Goal: Task Accomplishment & Management: Use online tool/utility

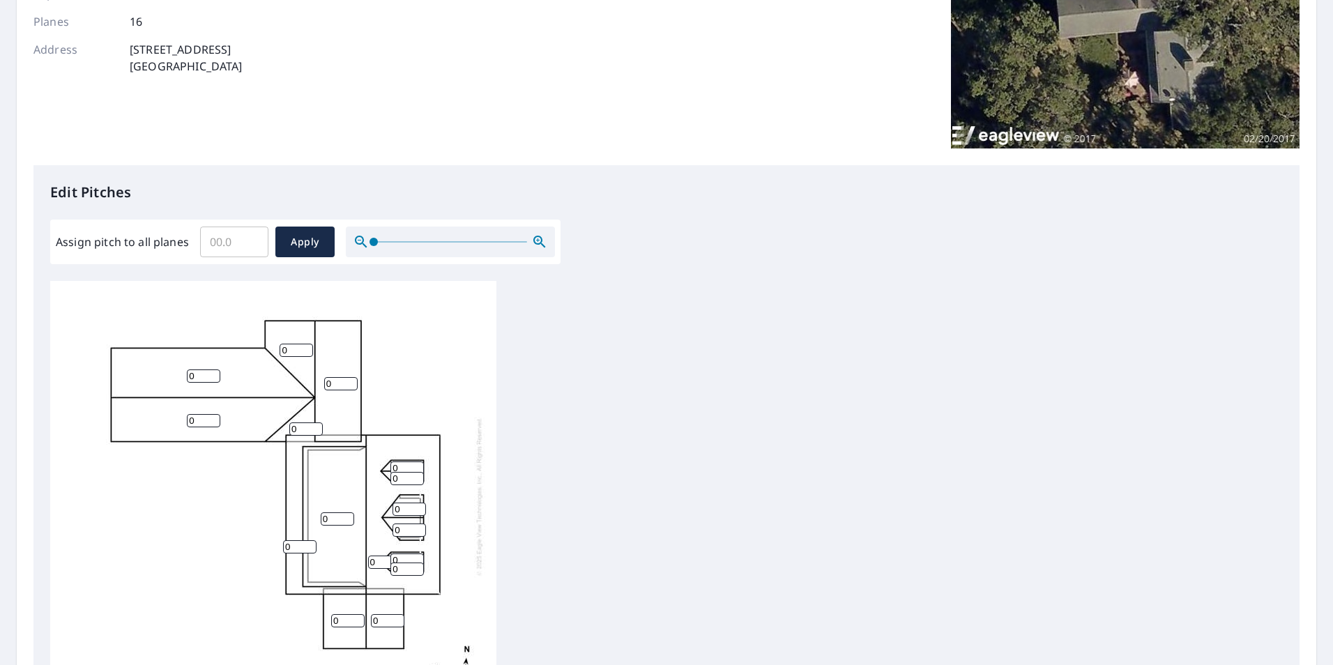
scroll to position [14, 0]
click at [213, 369] on input "1" at bounding box center [203, 375] width 33 height 13
click at [204, 369] on input "1" at bounding box center [203, 375] width 33 height 13
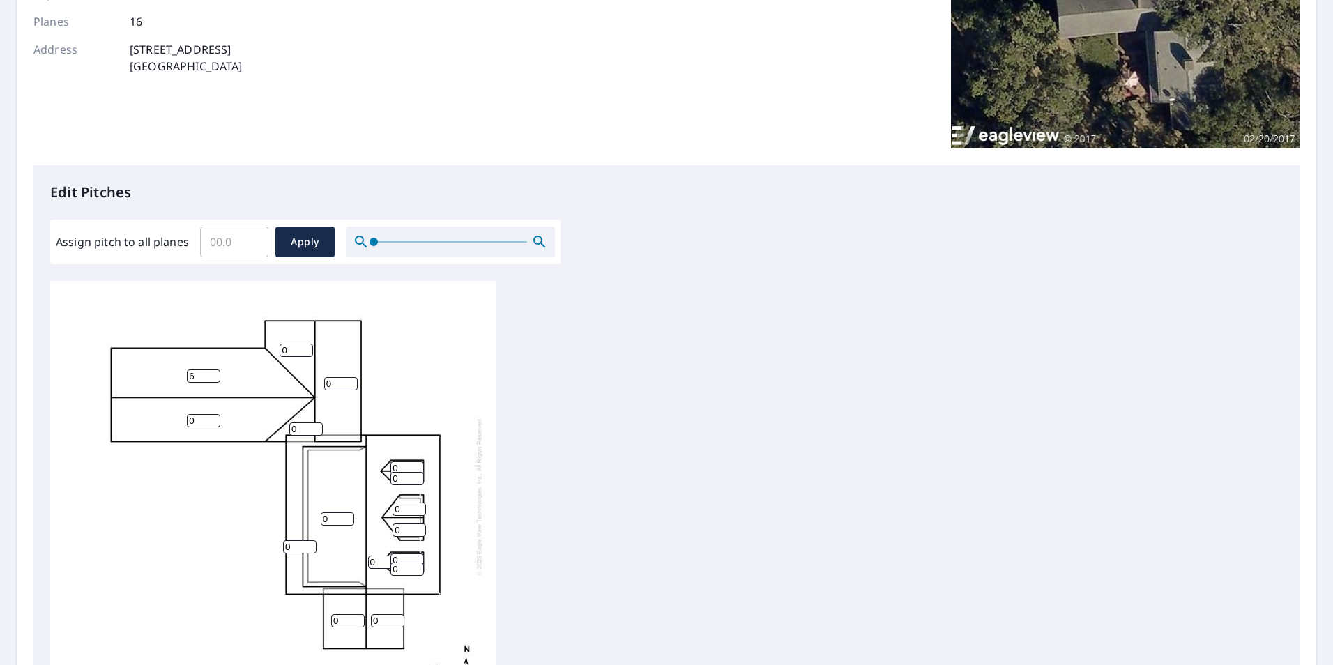
type input "6"
click at [192, 414] on input "0" at bounding box center [203, 420] width 33 height 13
drag, startPoint x: 192, startPoint y: 412, endPoint x: 171, endPoint y: 410, distance: 21.7
click at [171, 410] on div "0 0 6 0 0 0 0 0 0 0 0 0 0 0 0 0" at bounding box center [273, 496] width 446 height 438
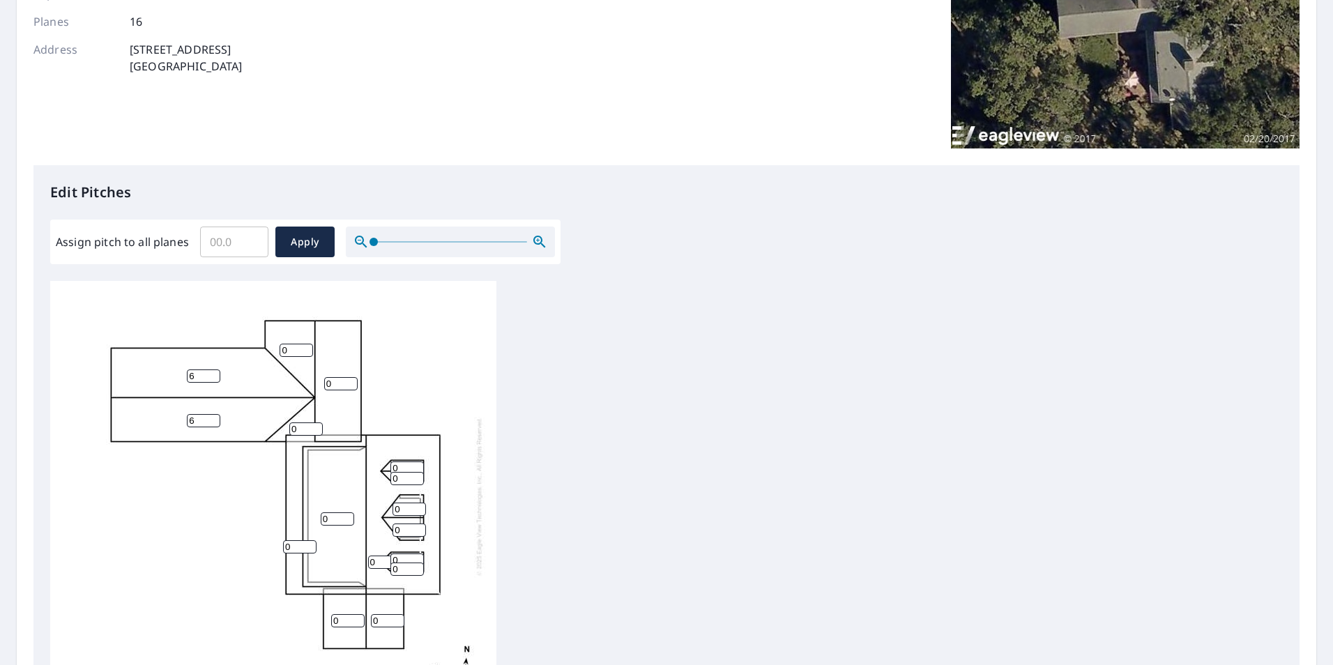
type input "6"
drag, startPoint x: 292, startPoint y: 341, endPoint x: 258, endPoint y: 342, distance: 34.2
click at [258, 342] on div "0 0 6 6 0 0 0 0 0 0 0 0 0 0 0 0" at bounding box center [273, 496] width 446 height 438
type input "6"
drag, startPoint x: 338, startPoint y: 366, endPoint x: 320, endPoint y: 367, distance: 18.2
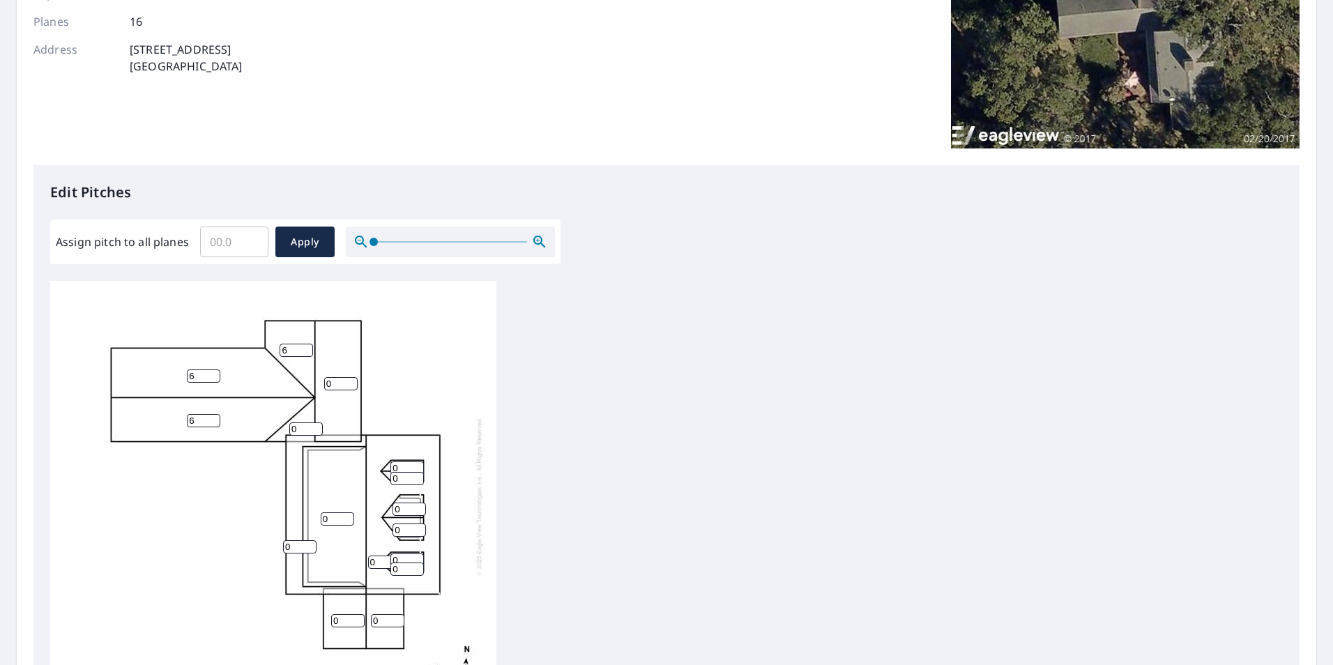
click at [320, 367] on div "0 0 6 6 0 0 6 0 0 0 0 0 0 0 0 0" at bounding box center [273, 496] width 446 height 438
type input "6"
click at [312, 422] on input "0" at bounding box center [305, 428] width 33 height 13
type input "6"
click at [300, 540] on input "0" at bounding box center [299, 546] width 33 height 13
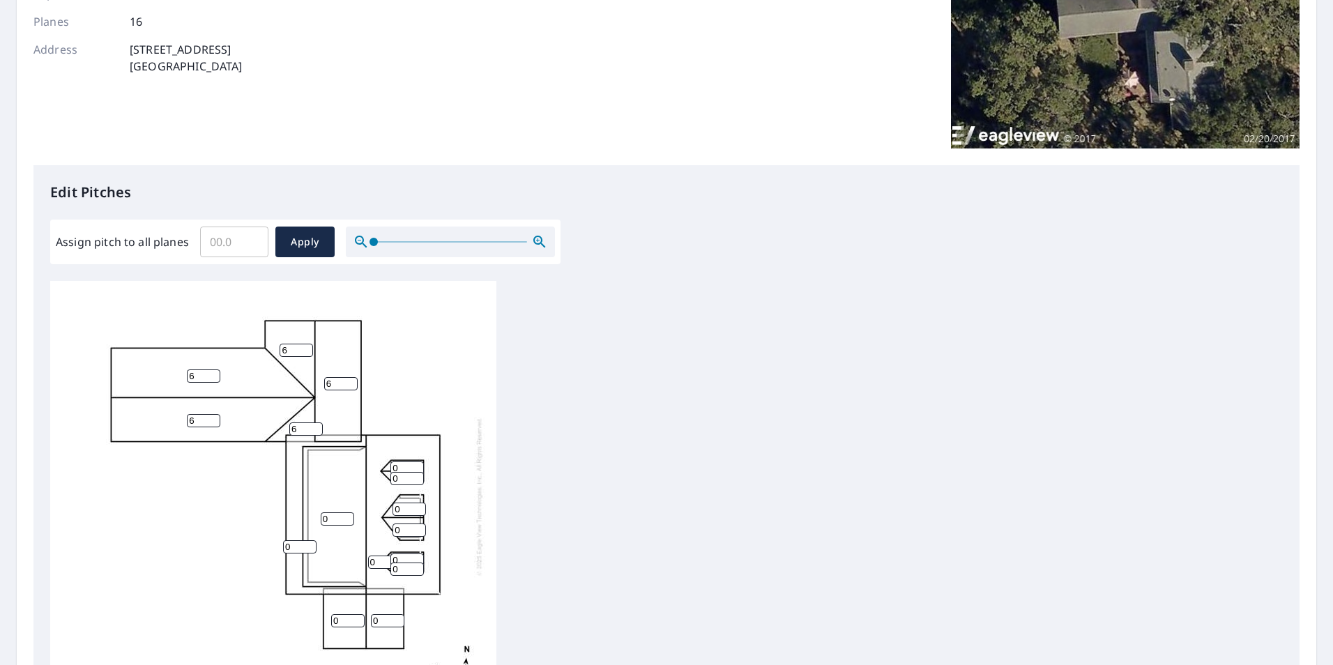
click at [300, 540] on input "0" at bounding box center [299, 546] width 33 height 13
type input "8"
drag, startPoint x: 342, startPoint y: 505, endPoint x: 309, endPoint y: 506, distance: 33.5
click at [321, 512] on input "3" at bounding box center [337, 518] width 33 height 13
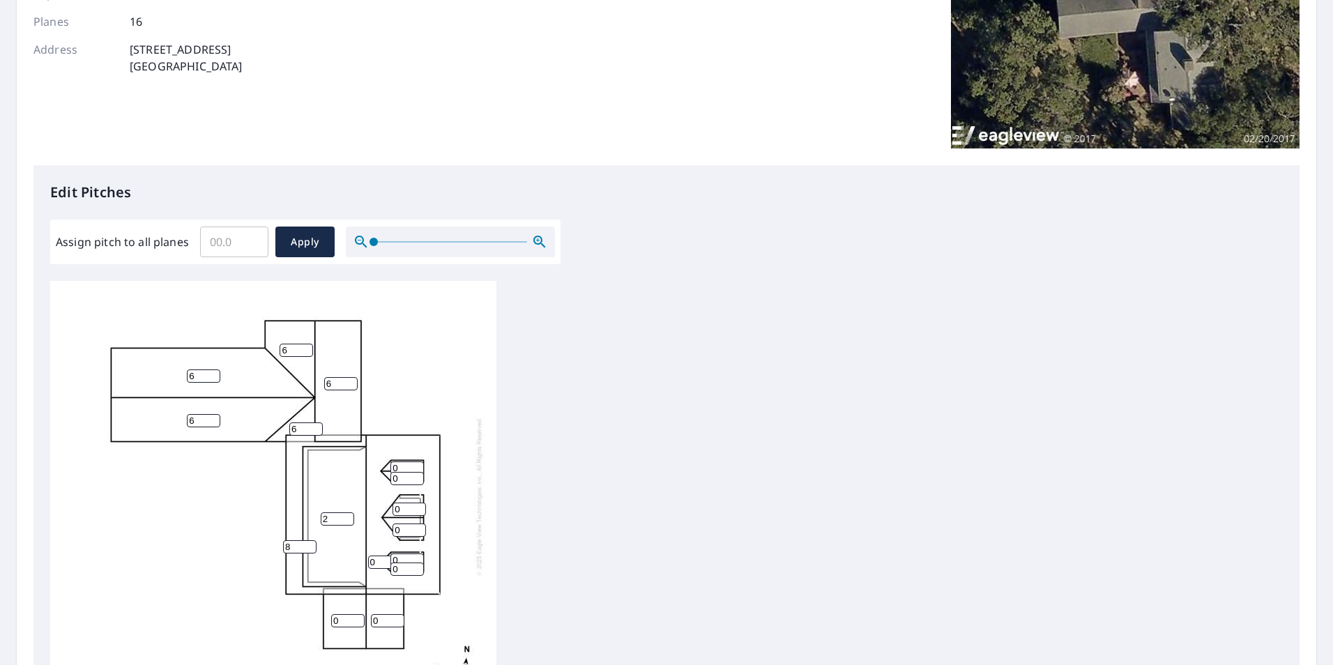
type input "2"
click at [347, 512] on input "2" at bounding box center [337, 518] width 33 height 13
drag, startPoint x: 375, startPoint y: 551, endPoint x: 368, endPoint y: 553, distance: 7.1
click at [368, 556] on input "0" at bounding box center [384, 562] width 33 height 13
type input "8"
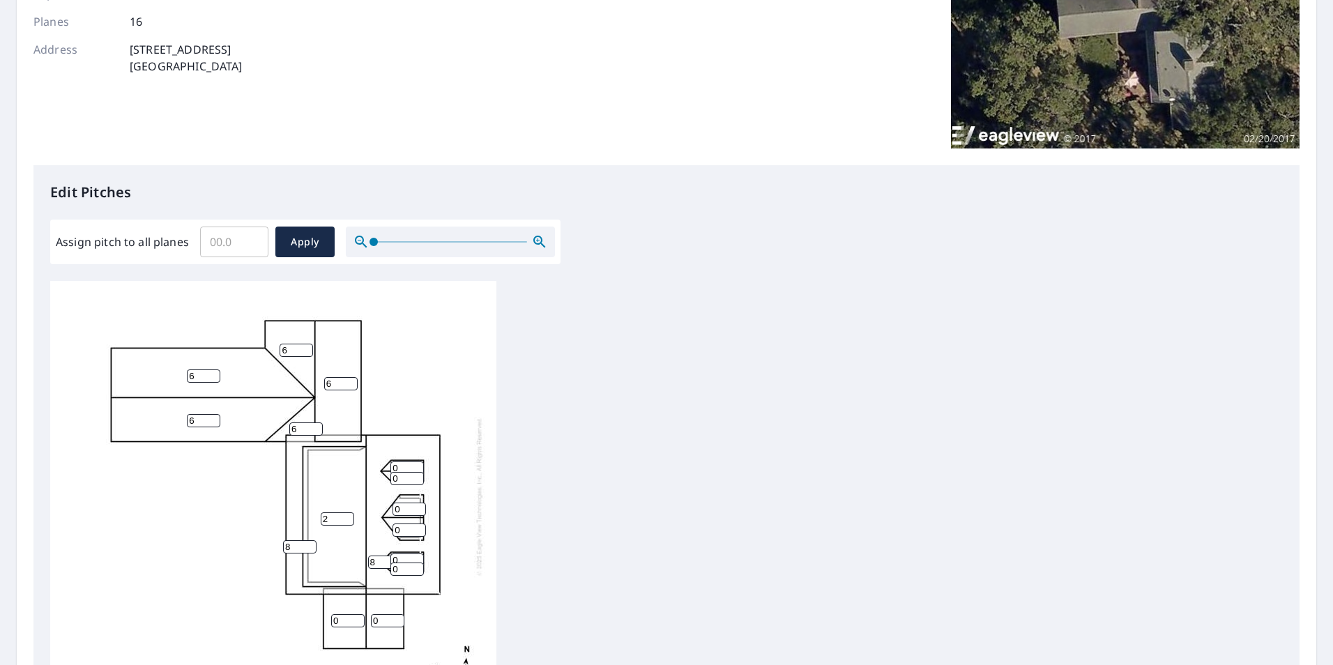
click at [402, 462] on input "0" at bounding box center [406, 468] width 33 height 13
drag, startPoint x: 402, startPoint y: 454, endPoint x: 388, endPoint y: 454, distance: 13.9
click at [388, 454] on div "8 2 6 6 6 8 6 0 0 6 0 0 0 0 0 0" at bounding box center [273, 496] width 446 height 438
type input "12"
drag, startPoint x: 403, startPoint y: 464, endPoint x: 376, endPoint y: 470, distance: 27.9
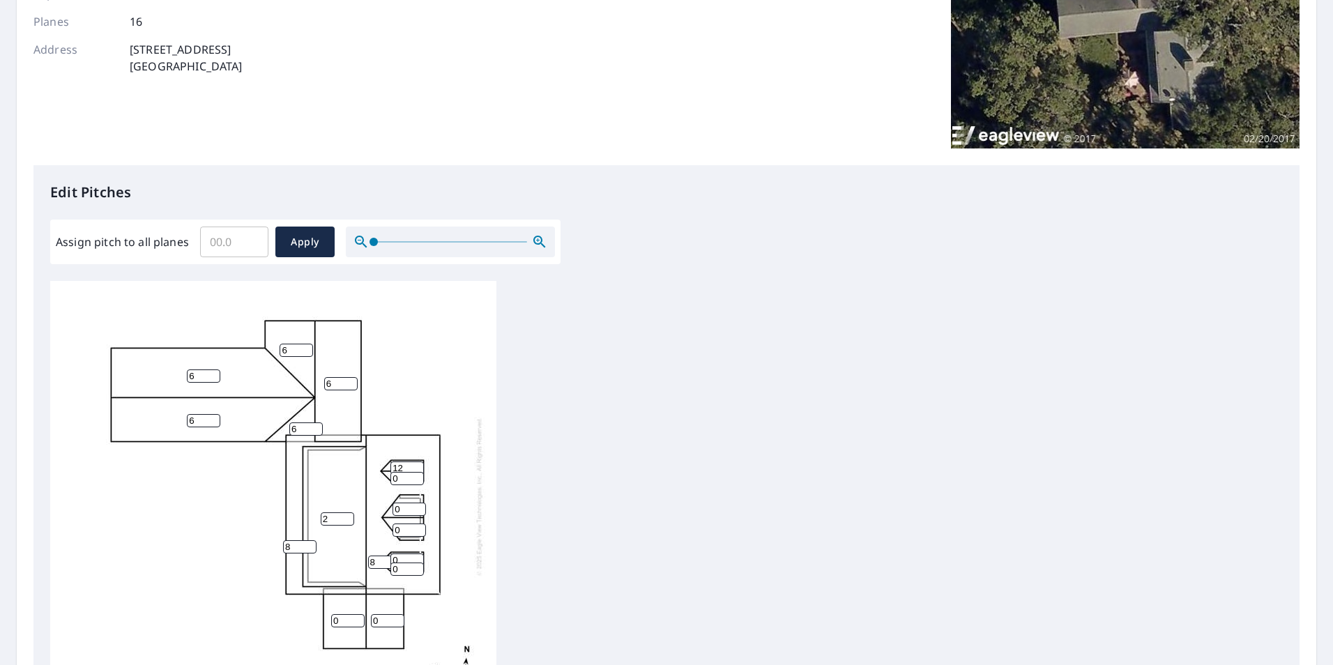
click at [376, 470] on div "8 2 6 6 6 8 6 0 0 6 0 0 12 0 0 0" at bounding box center [273, 496] width 446 height 438
type input "12"
drag, startPoint x: 405, startPoint y: 498, endPoint x: 389, endPoint y: 498, distance: 16.0
click at [389, 498] on div "8 2 6 6 6 8 6 0 0 6 0 0 12 0 12 0" at bounding box center [273, 496] width 446 height 438
type input "12"
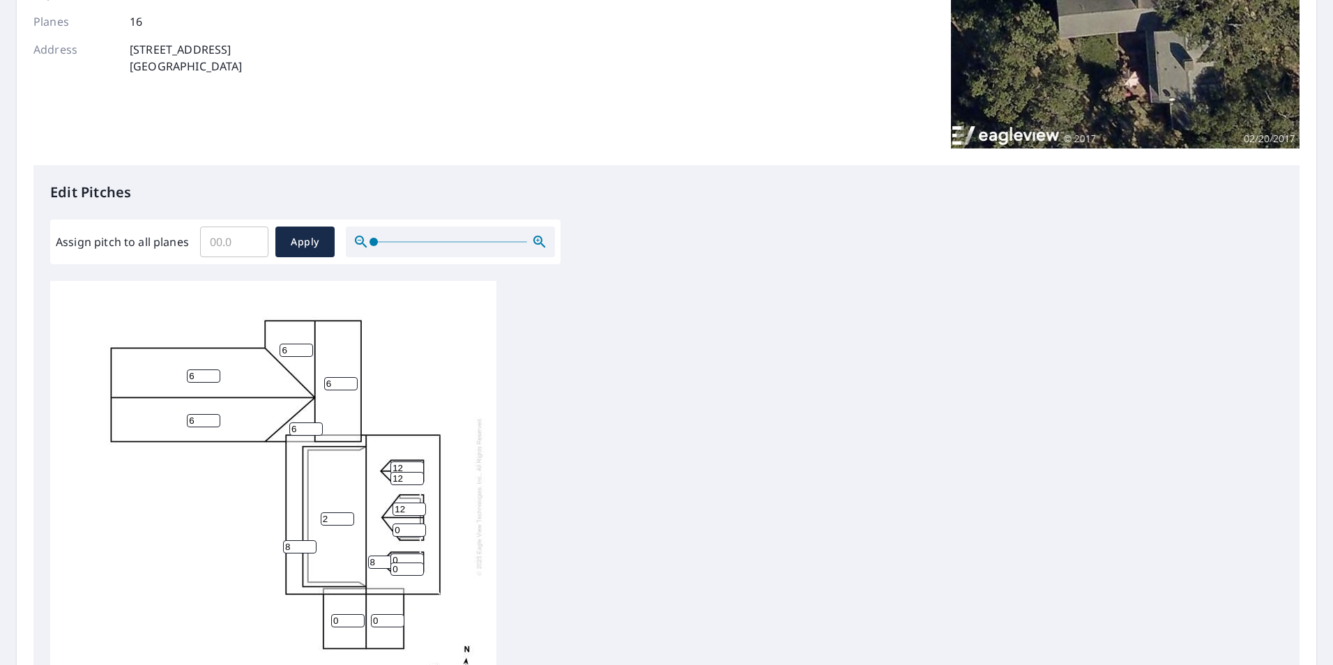
drag, startPoint x: 404, startPoint y: 515, endPoint x: 393, endPoint y: 515, distance: 10.5
click at [393, 524] on input "0" at bounding box center [409, 530] width 33 height 13
type input "12"
drag, startPoint x: 402, startPoint y: 547, endPoint x: 386, endPoint y: 544, distance: 16.2
click at [386, 544] on div "8 2 6 6 6 8 6 0 0 6 12 12 12 0 12 0" at bounding box center [273, 496] width 446 height 438
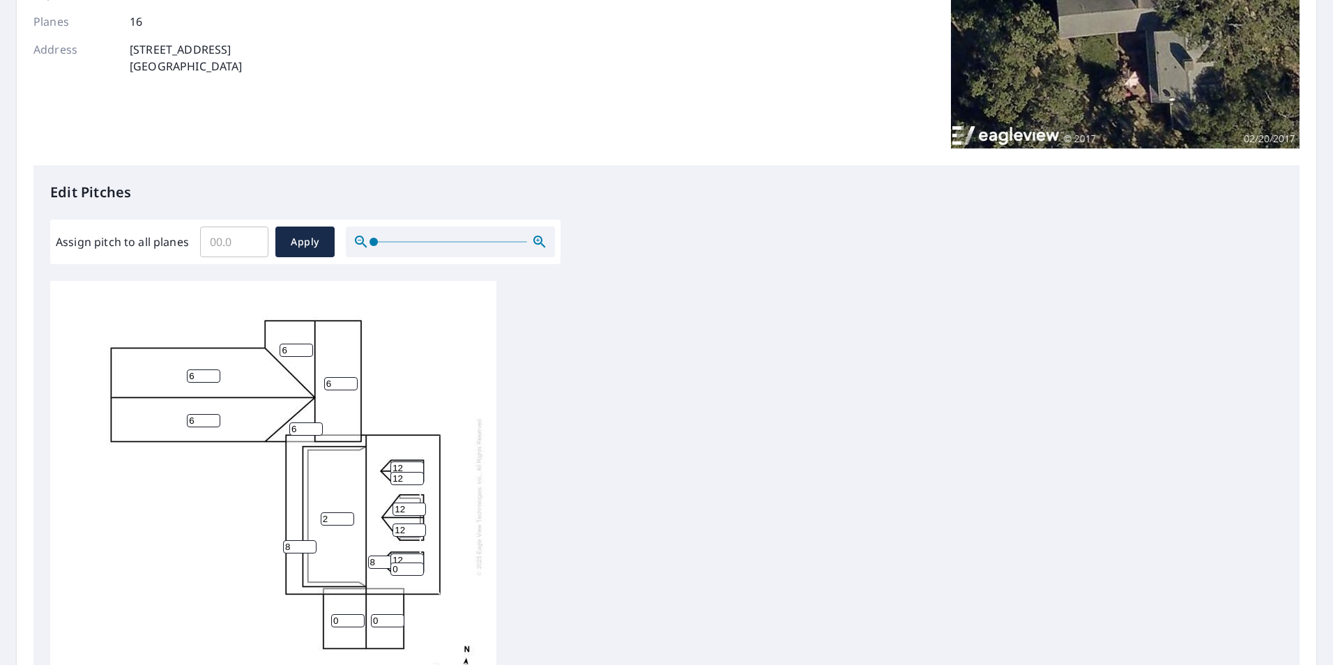
type input "12"
drag, startPoint x: 401, startPoint y: 557, endPoint x: 388, endPoint y: 557, distance: 13.2
click at [388, 557] on div "8 2 6 6 6 8 6 0 0 6 12 12 12 12 12 0" at bounding box center [273, 496] width 446 height 438
type input "12"
drag, startPoint x: 351, startPoint y: 612, endPoint x: 323, endPoint y: 608, distance: 28.2
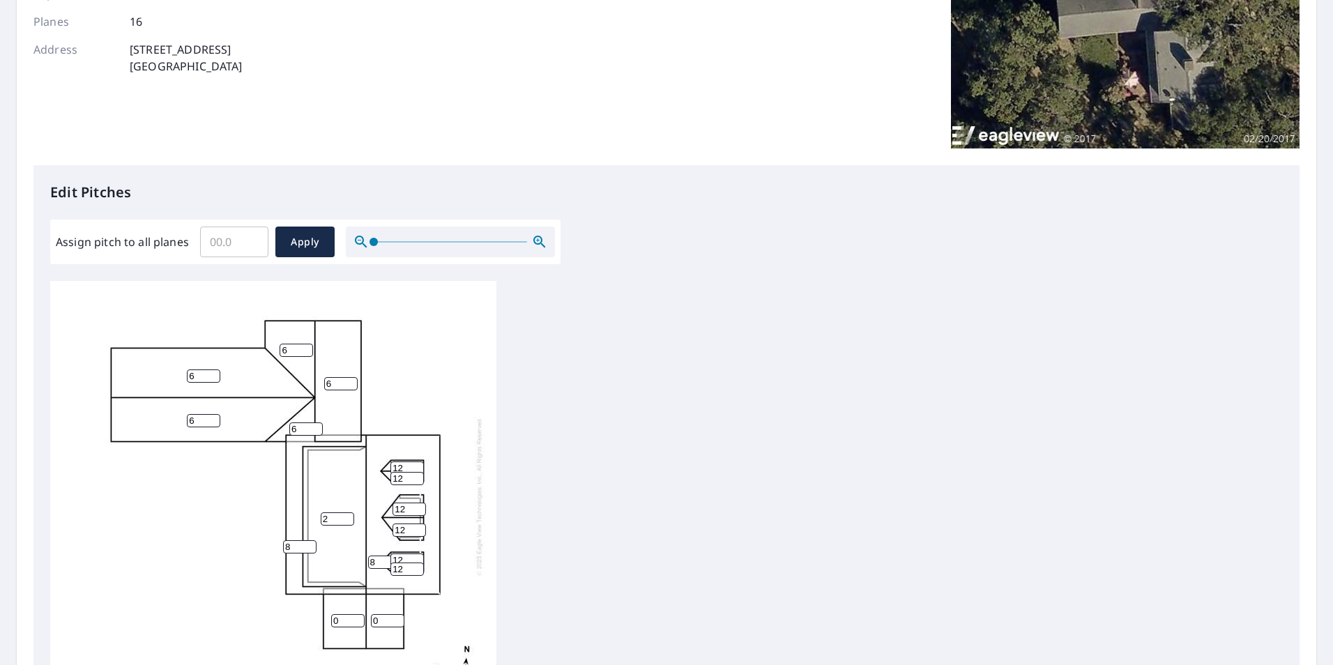
click at [323, 608] on div "8 2 6 6 6 8 6 0 0 6 12 12 12 12 12 12" at bounding box center [273, 496] width 446 height 438
type input "6"
drag, startPoint x: 379, startPoint y: 610, endPoint x: 361, endPoint y: 610, distance: 17.4
click at [361, 610] on div "8 2 6 6 6 8 6 6 0 6 12 12 12 12 12 12" at bounding box center [273, 496] width 446 height 438
type input "6"
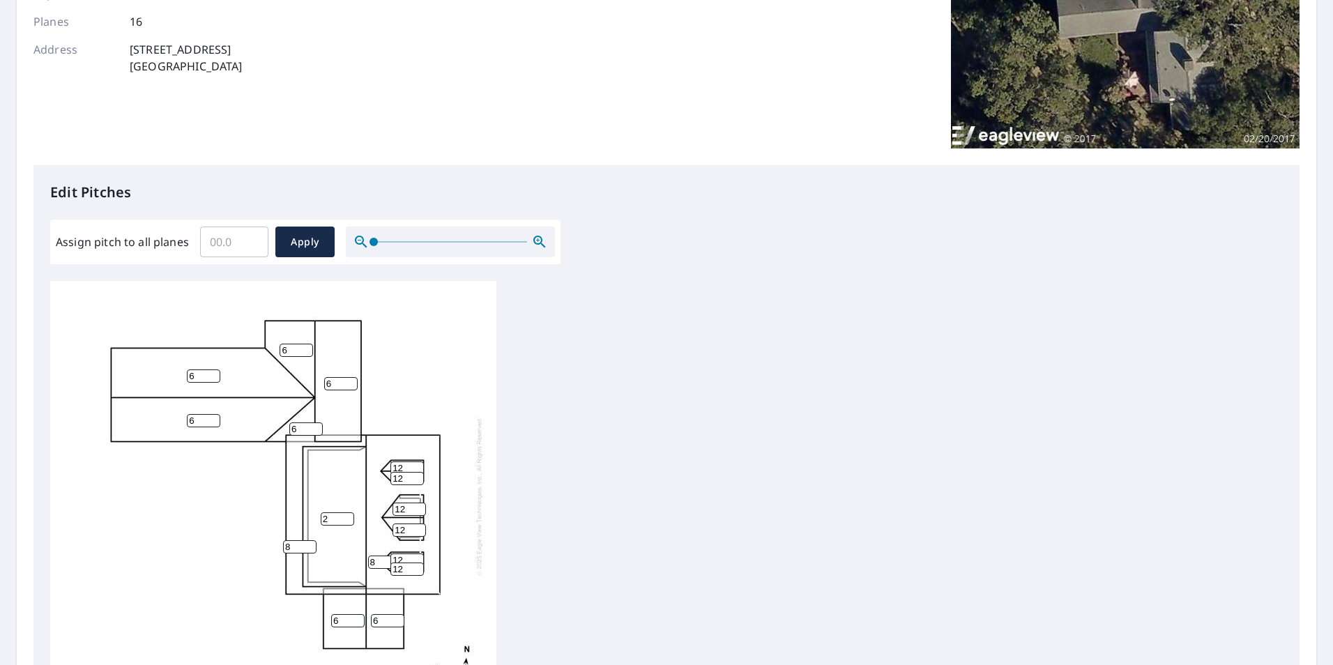
click at [646, 512] on div "8 2 6 6 6 8 6 6 6 6 12 12 12 12 12 12" at bounding box center [666, 500] width 1233 height 438
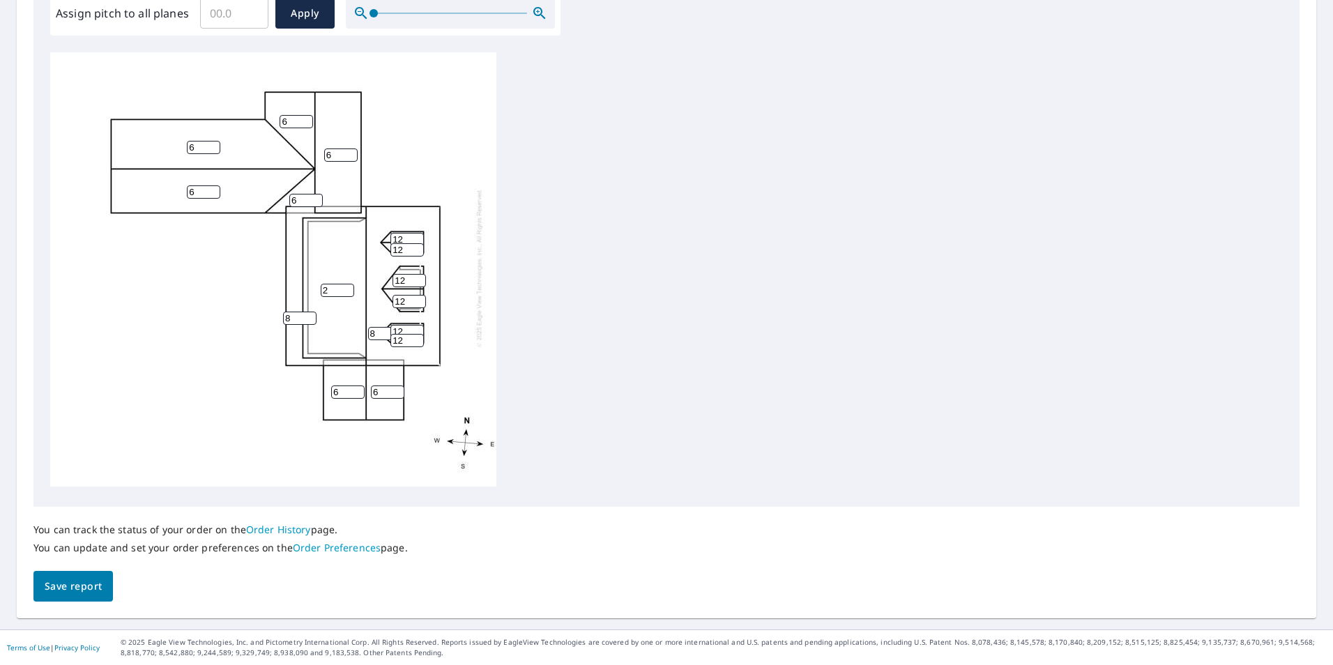
scroll to position [159, 0]
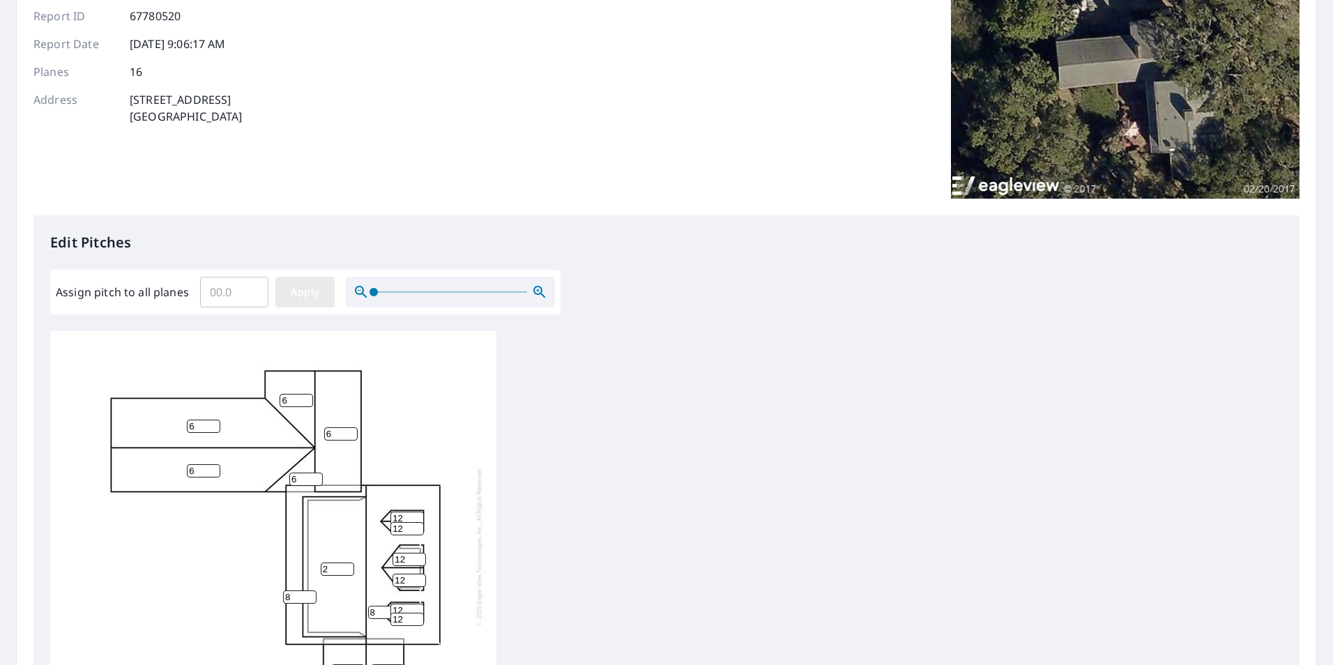
click at [300, 282] on button "Apply" at bounding box center [304, 292] width 59 height 31
click at [215, 420] on input "0" at bounding box center [203, 426] width 33 height 13
drag, startPoint x: 202, startPoint y: 417, endPoint x: 181, endPoint y: 417, distance: 21.6
click at [181, 417] on div "0" at bounding box center [273, 547] width 446 height 438
type input "6"
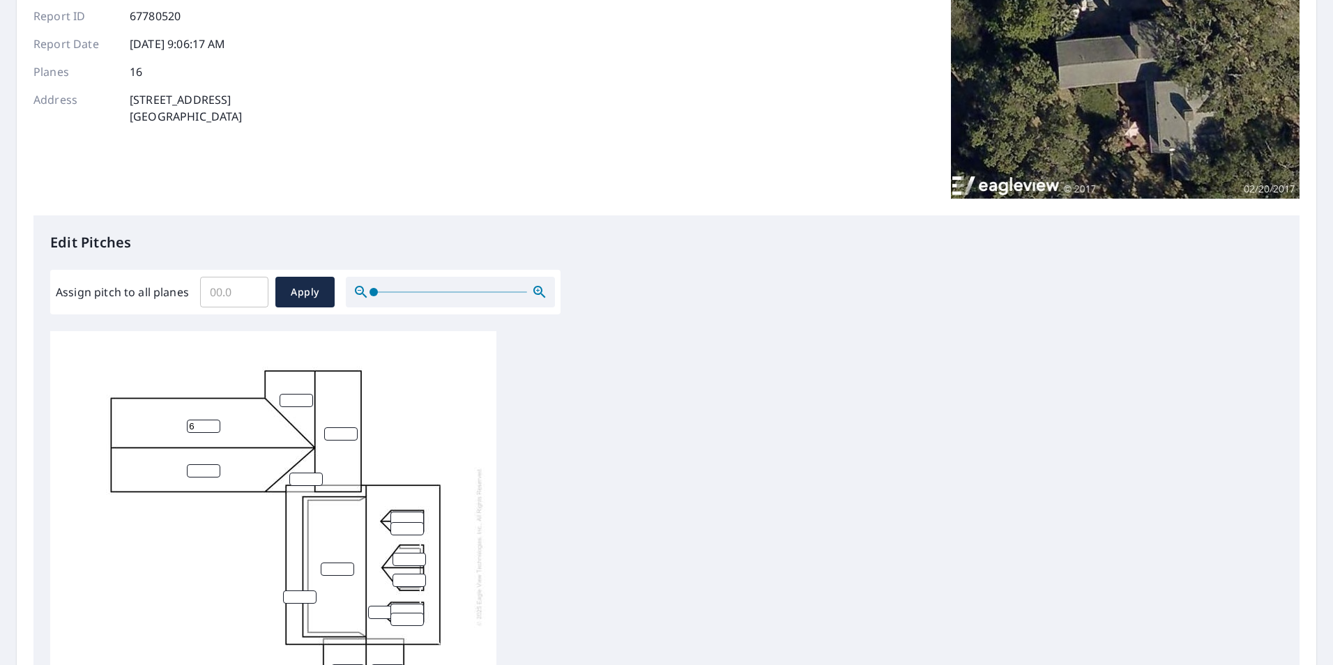
click at [204, 464] on input "number" at bounding box center [203, 470] width 33 height 13
type input "6"
click at [297, 394] on input "number" at bounding box center [296, 400] width 33 height 13
type input "6"
click at [340, 427] on input "number" at bounding box center [340, 433] width 33 height 13
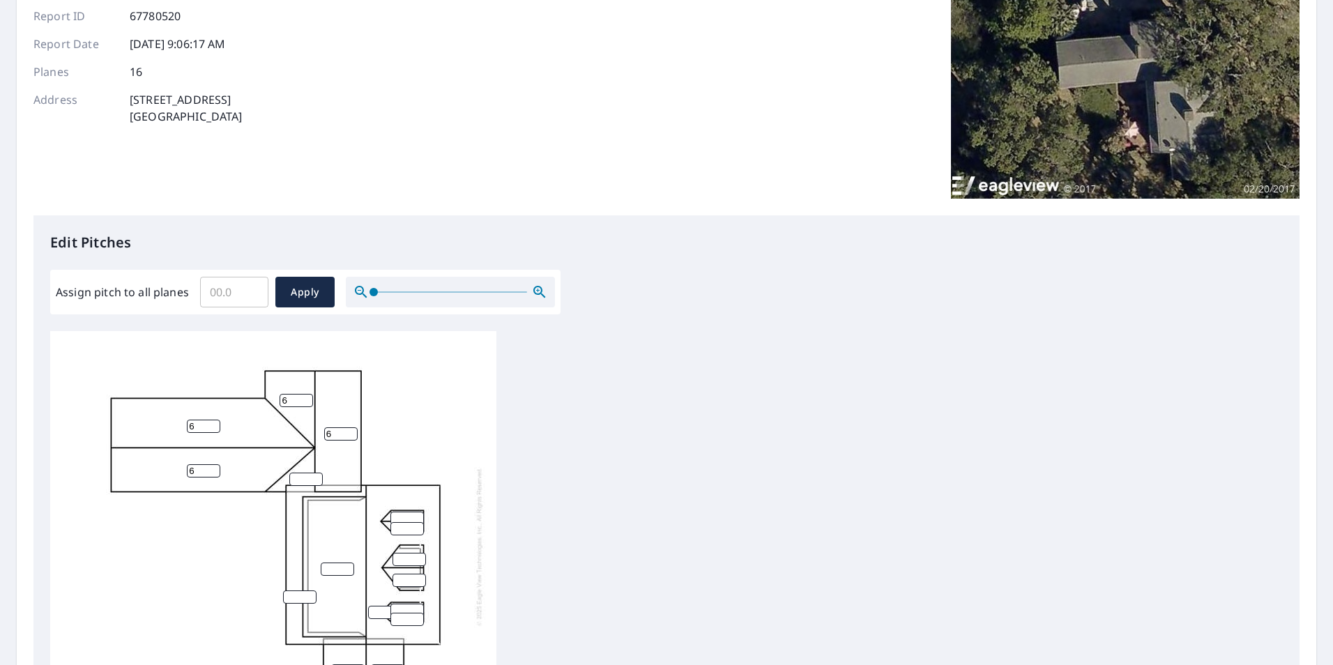
type input "6"
click at [308, 473] on input "number" at bounding box center [305, 479] width 33 height 13
type input "6"
click at [307, 590] on input "1" at bounding box center [299, 596] width 33 height 13
click at [302, 590] on input "1" at bounding box center [299, 596] width 33 height 13
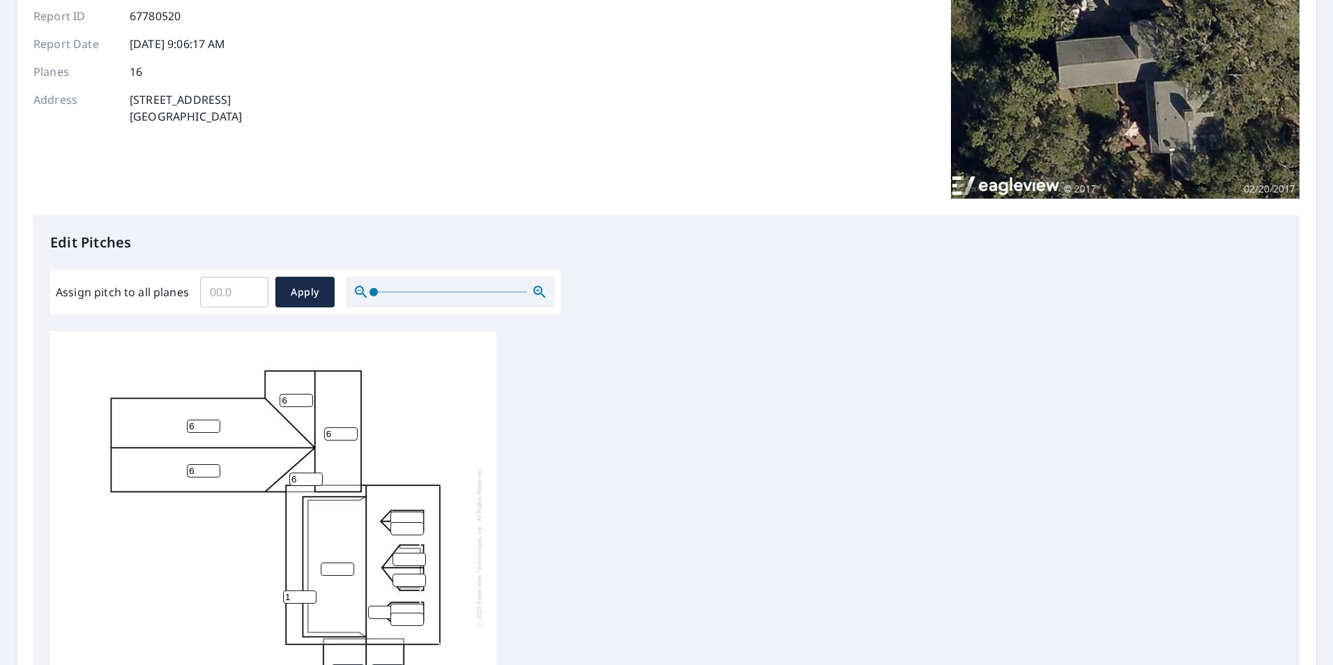
click at [302, 590] on input "1" at bounding box center [299, 596] width 33 height 13
type input "8"
click at [332, 563] on input "number" at bounding box center [337, 569] width 33 height 13
type input "2"
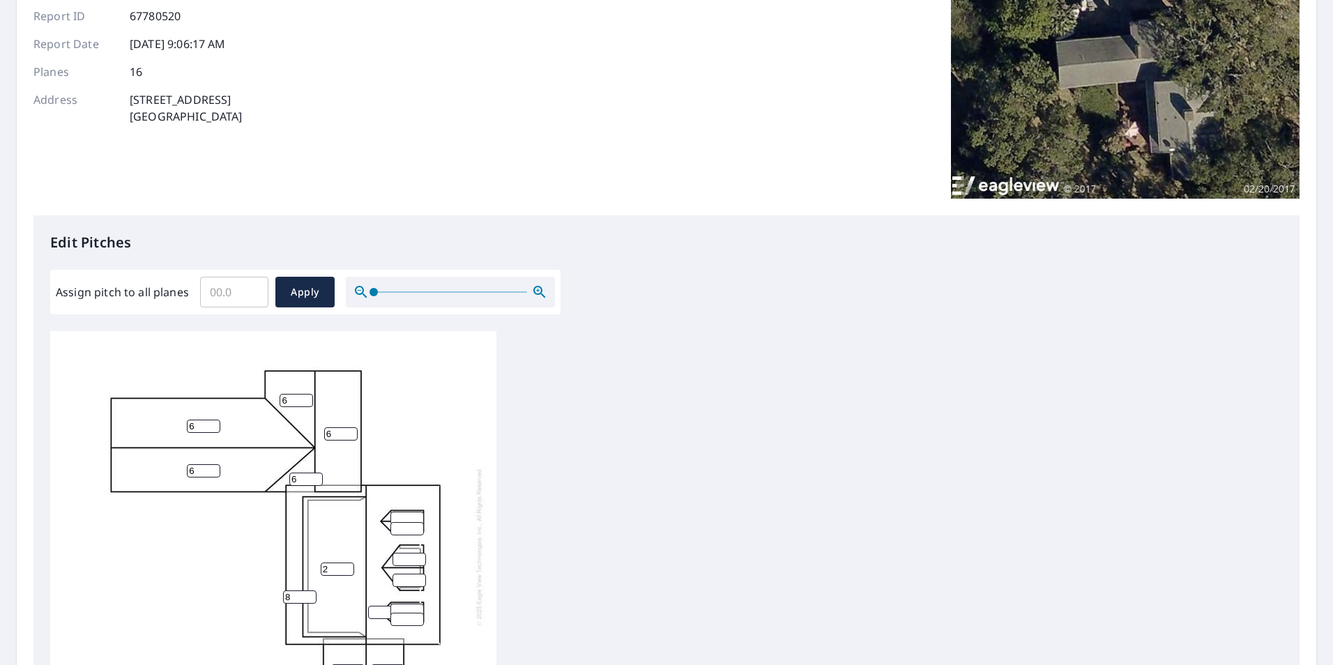
click at [400, 512] on input "number" at bounding box center [406, 518] width 33 height 13
type input "12"
click at [402, 522] on input "number" at bounding box center [406, 528] width 33 height 13
type input "12"
click at [403, 553] on input "number" at bounding box center [409, 559] width 33 height 13
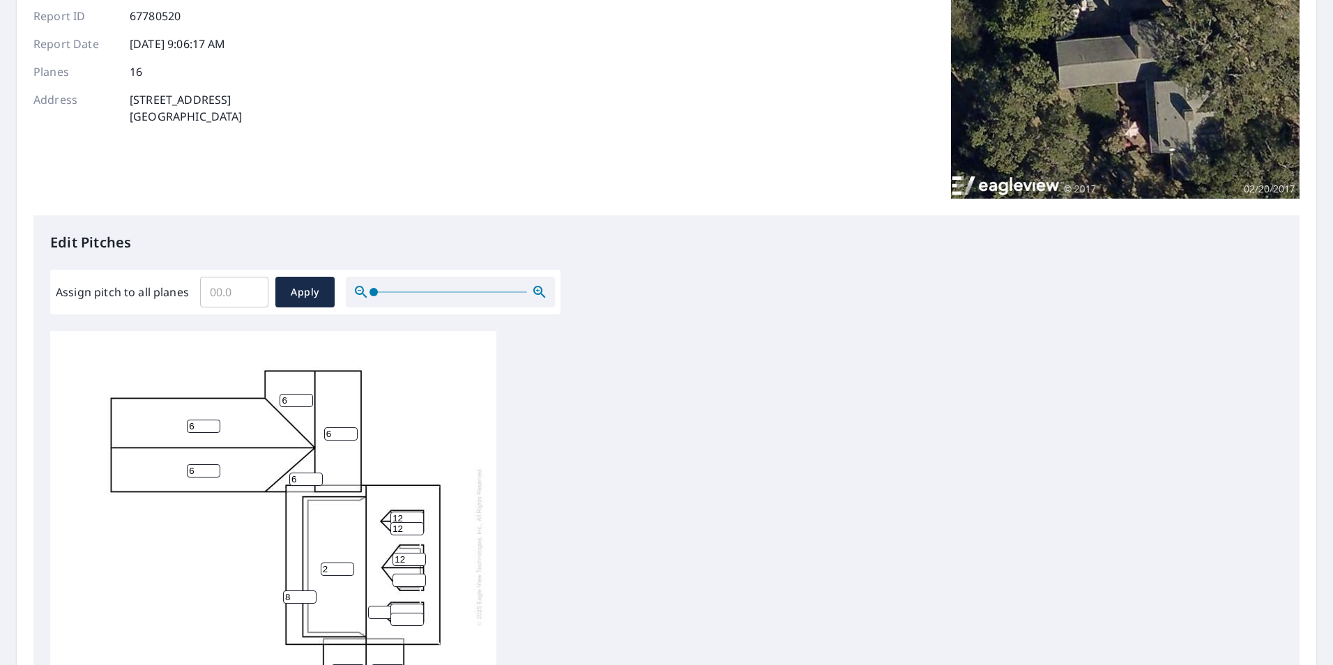
type input "12"
click at [403, 574] on input "number" at bounding box center [409, 580] width 33 height 13
type input "12"
click at [402, 604] on input "number" at bounding box center [406, 610] width 33 height 13
type input "12"
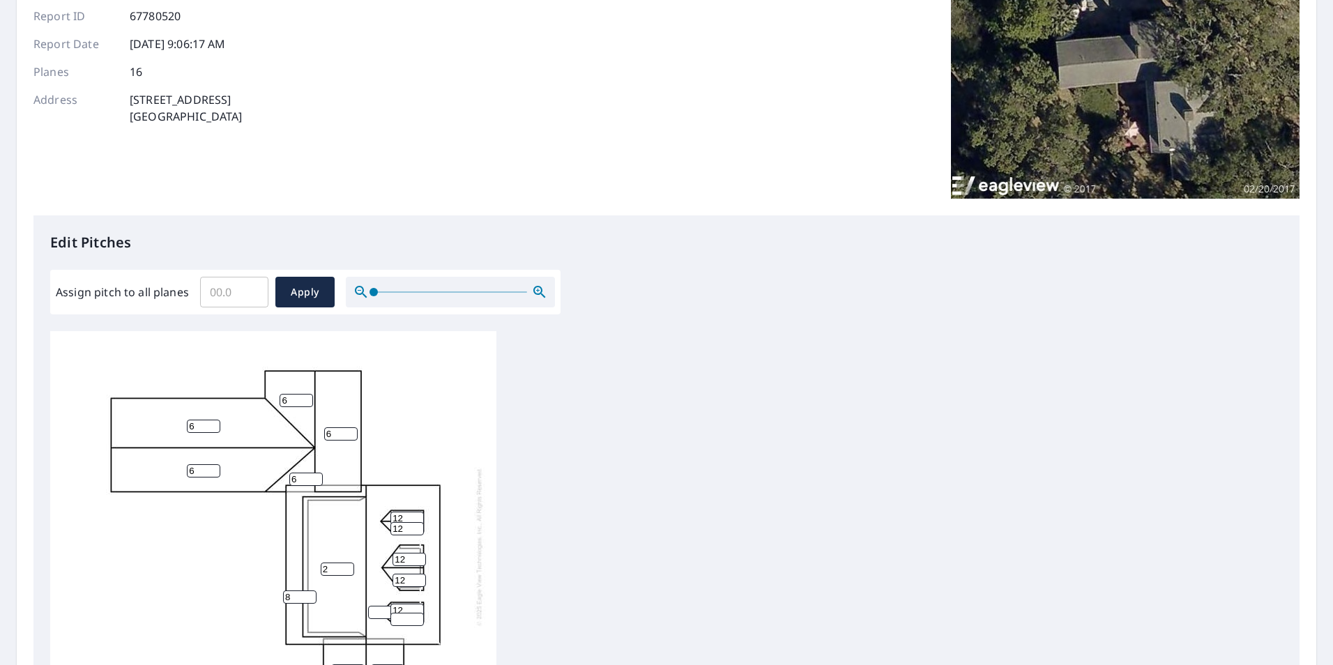
click at [402, 613] on input "number" at bounding box center [406, 619] width 33 height 13
type input "12"
click at [378, 606] on input "number" at bounding box center [384, 612] width 33 height 13
type input "8"
click at [548, 584] on div "8 2 6 6 6 8 6 6 12 12 12 12 12 12" at bounding box center [666, 550] width 1233 height 438
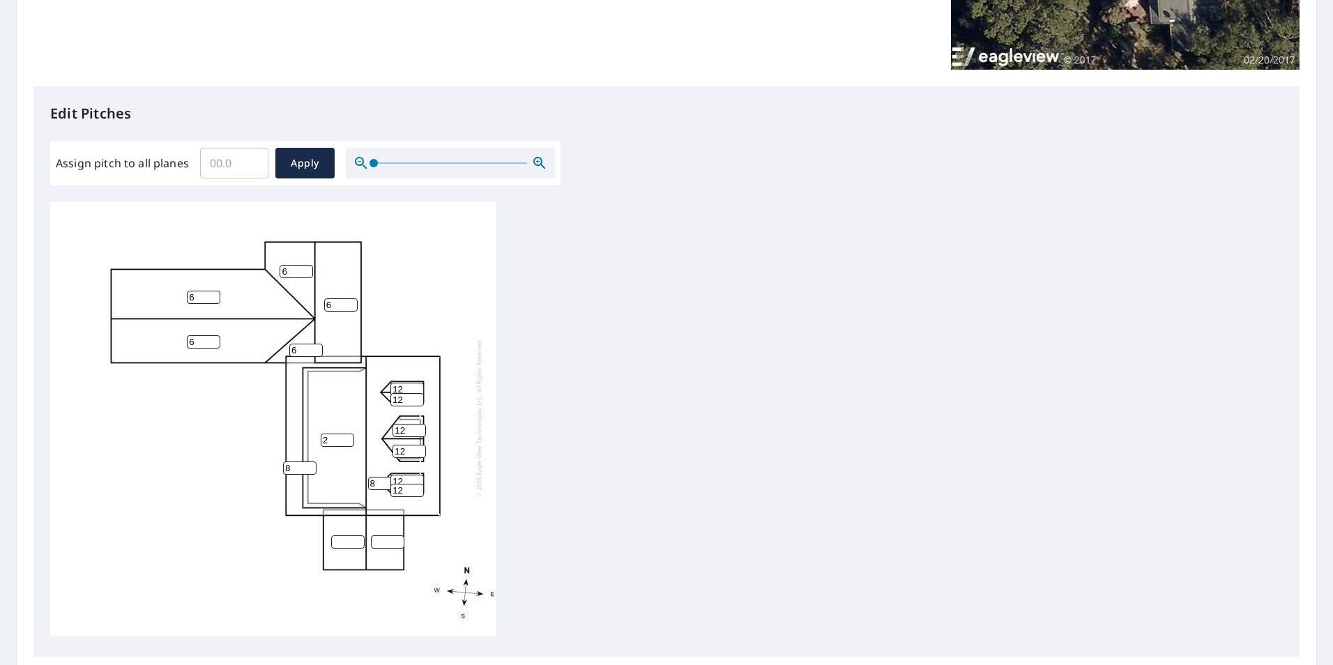
scroll to position [298, 0]
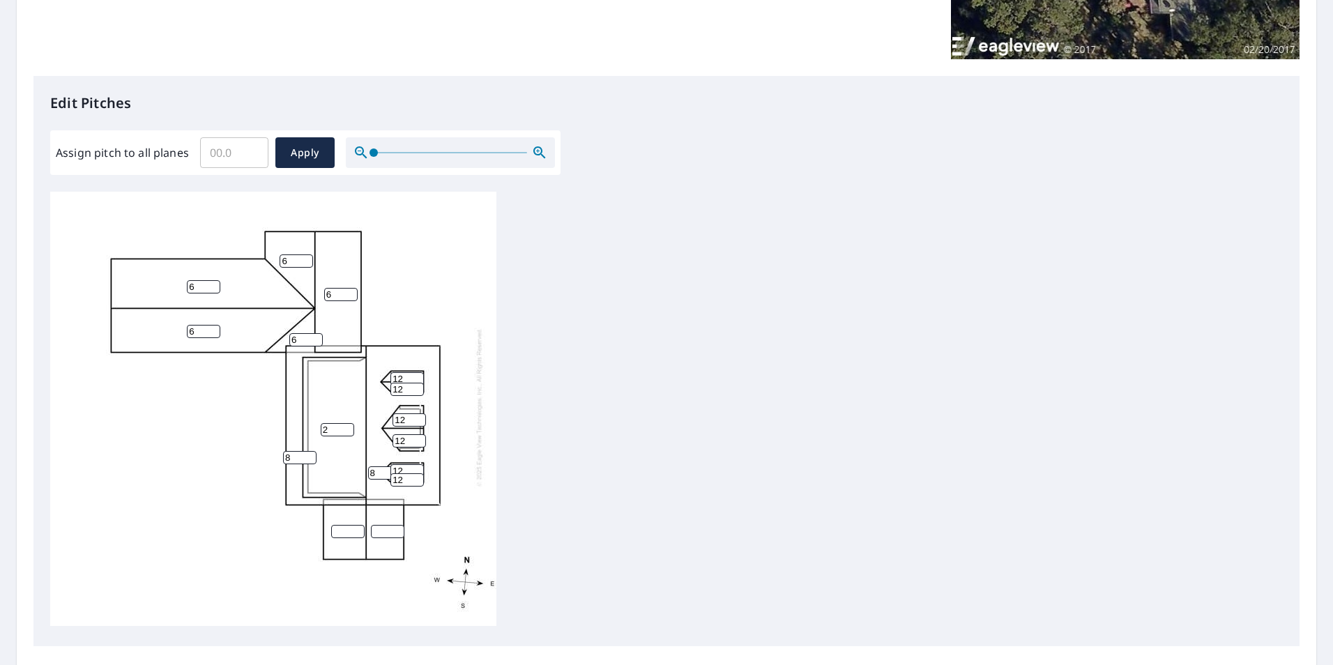
click at [334, 525] on input "number" at bounding box center [347, 531] width 33 height 13
type input "6"
click at [383, 525] on input "number" at bounding box center [387, 531] width 33 height 13
type input "6"
click at [563, 475] on div "8 2 6 6 6 8 6 6 6 6 12 12 12 12 12 12" at bounding box center [666, 411] width 1233 height 438
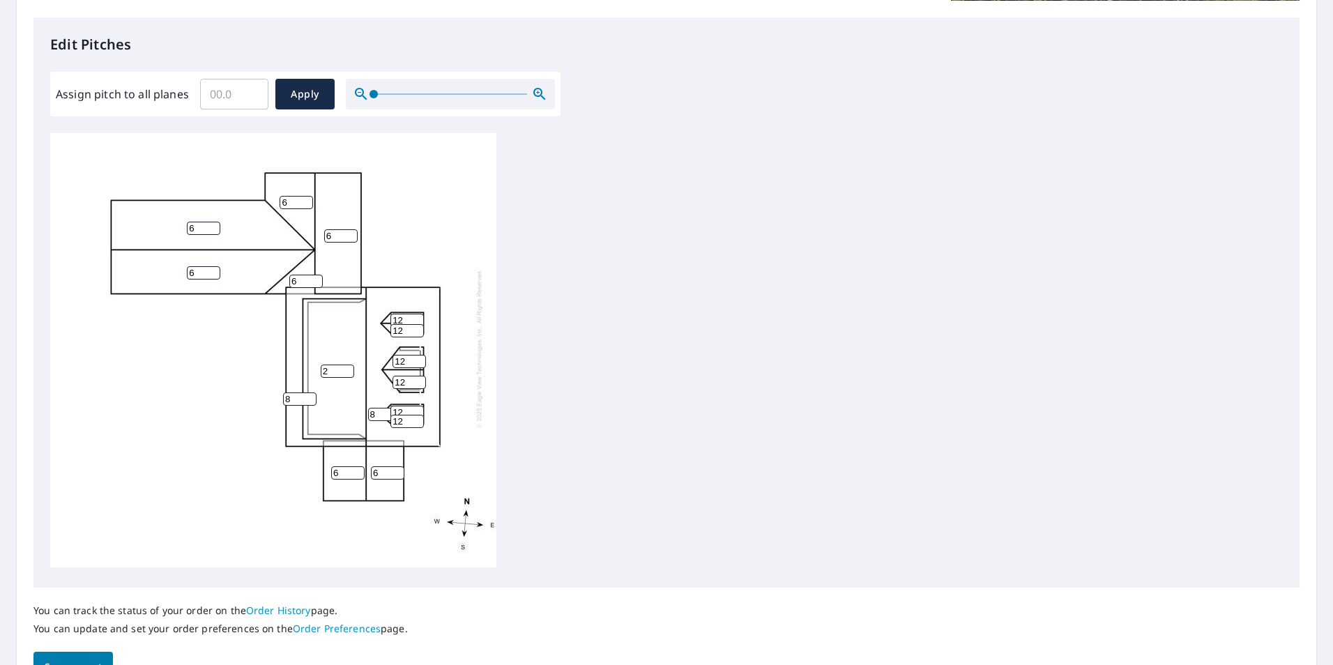
scroll to position [438, 0]
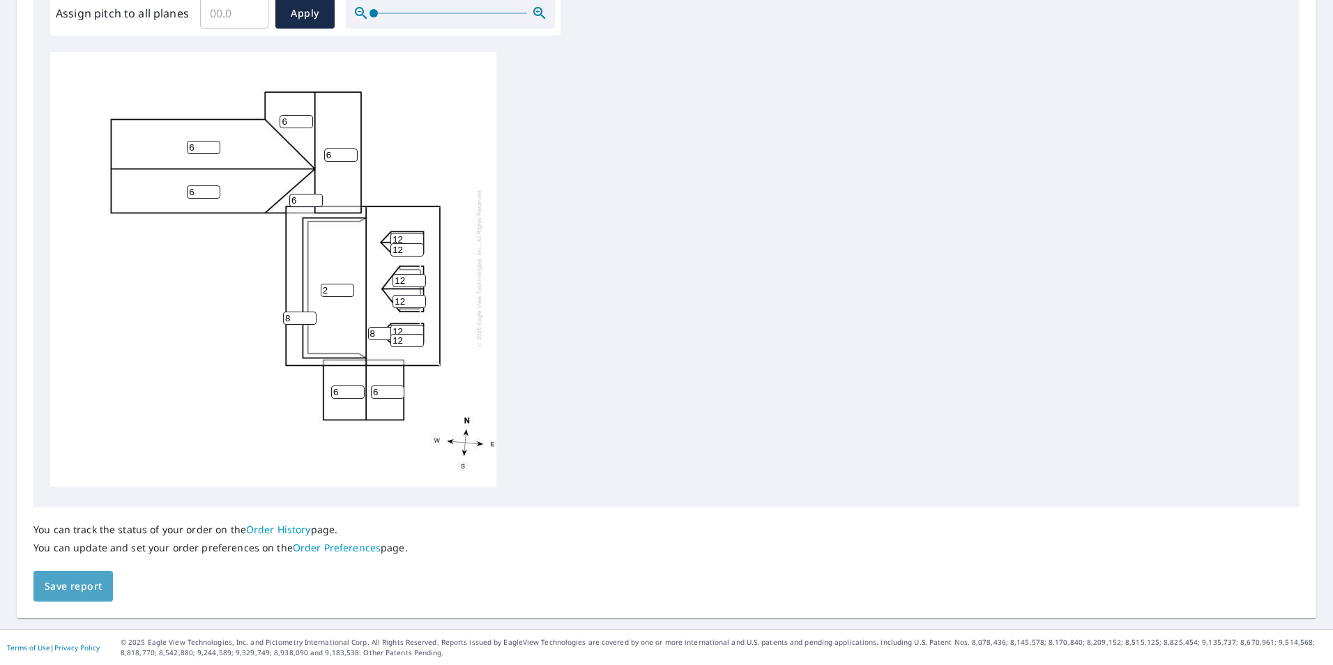
click at [82, 588] on span "Save report" at bounding box center [73, 586] width 57 height 17
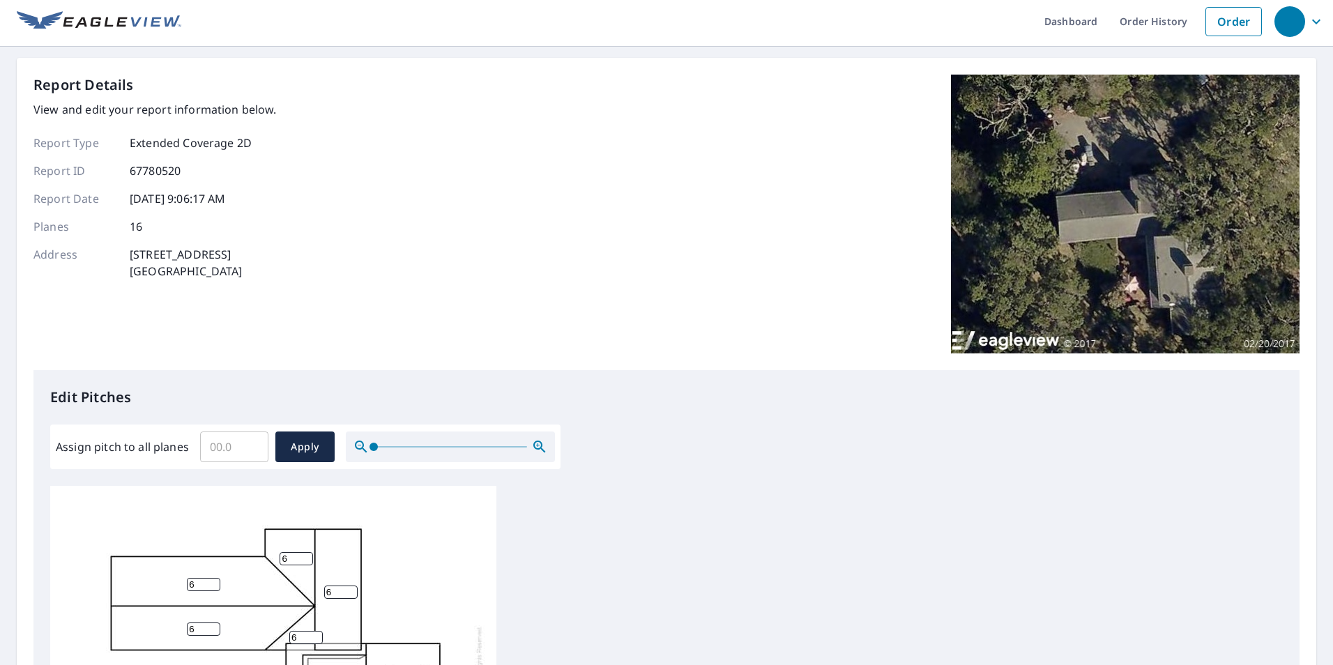
scroll to position [0, 0]
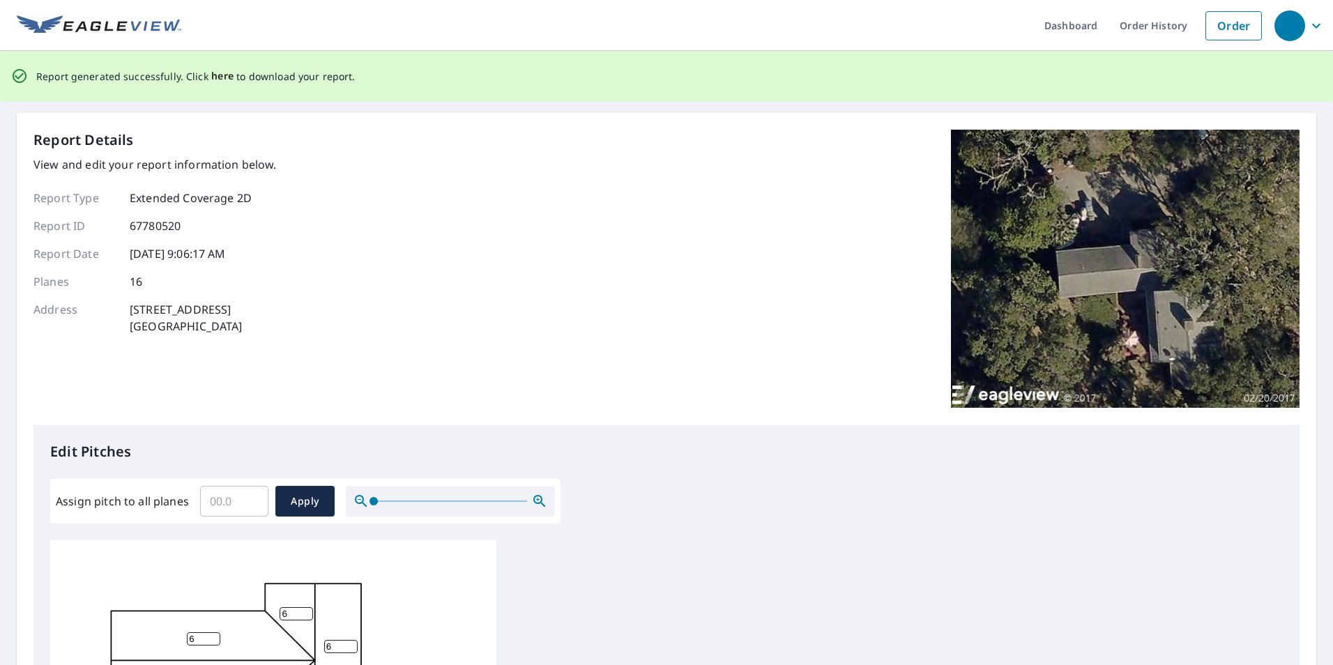
click at [222, 75] on span "here" at bounding box center [222, 76] width 23 height 17
